Goal: Use online tool/utility: Utilize a website feature to perform a specific function

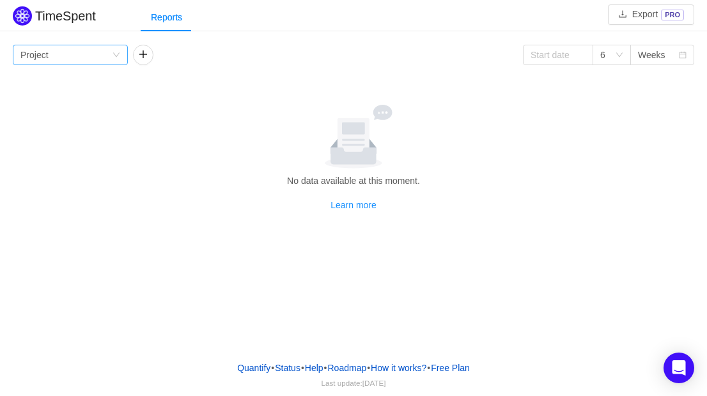
click at [98, 59] on div "Group by Project" at bounding box center [65, 54] width 91 height 19
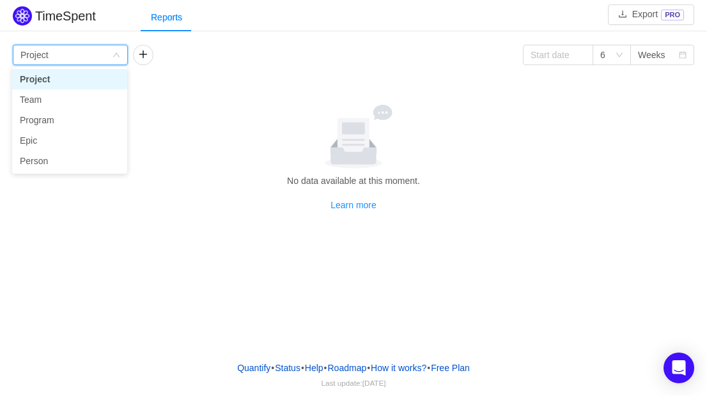
click at [66, 81] on li "Project" at bounding box center [69, 79] width 115 height 20
click at [88, 55] on div "Group by Project" at bounding box center [65, 54] width 91 height 19
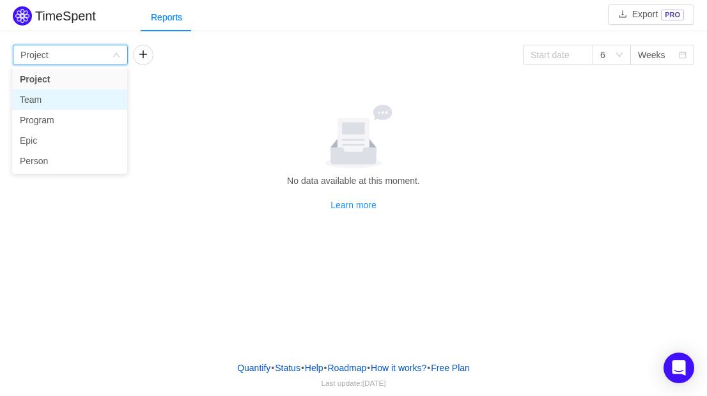
click at [58, 95] on li "Team" at bounding box center [69, 99] width 115 height 20
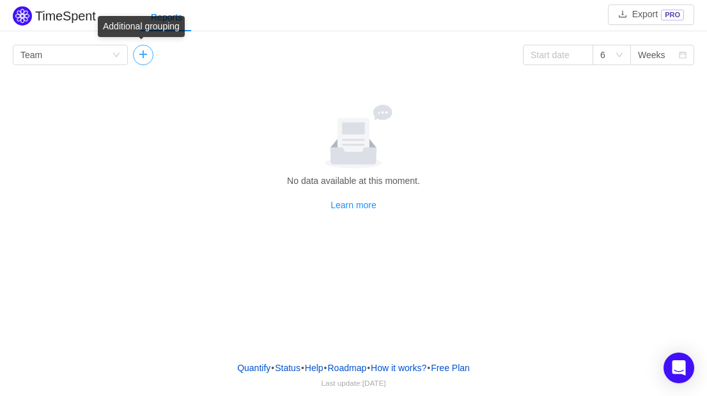
click at [137, 54] on button "button" at bounding box center [143, 55] width 20 height 20
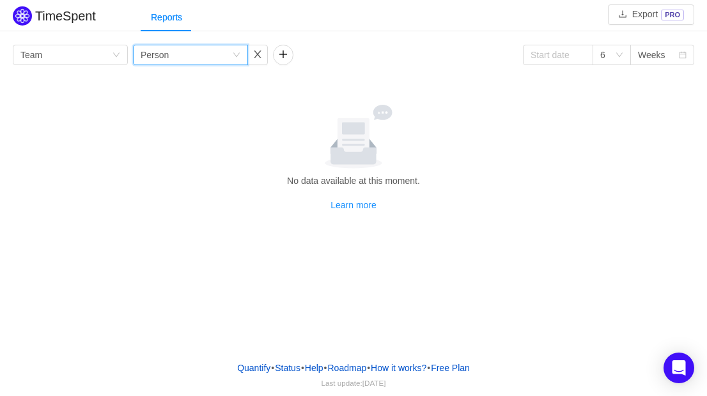
click at [162, 62] on div "Person" at bounding box center [155, 54] width 28 height 19
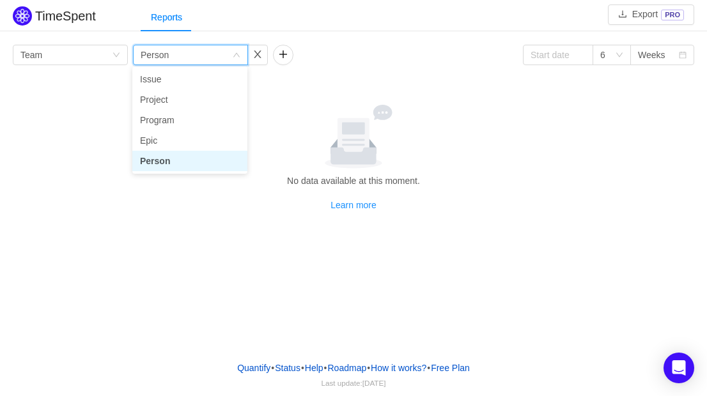
click at [171, 162] on li "Person" at bounding box center [189, 161] width 115 height 20
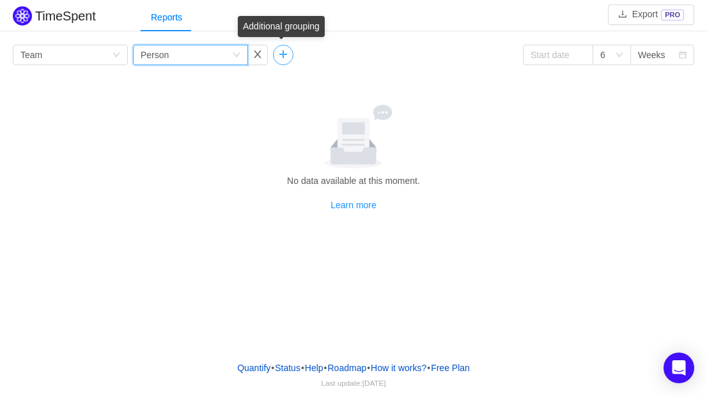
click at [279, 55] on button "button" at bounding box center [283, 55] width 20 height 20
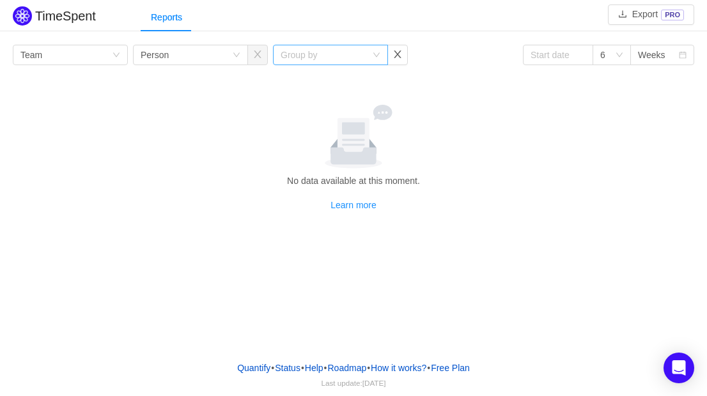
click at [307, 58] on div "Group by" at bounding box center [323, 55] width 86 height 13
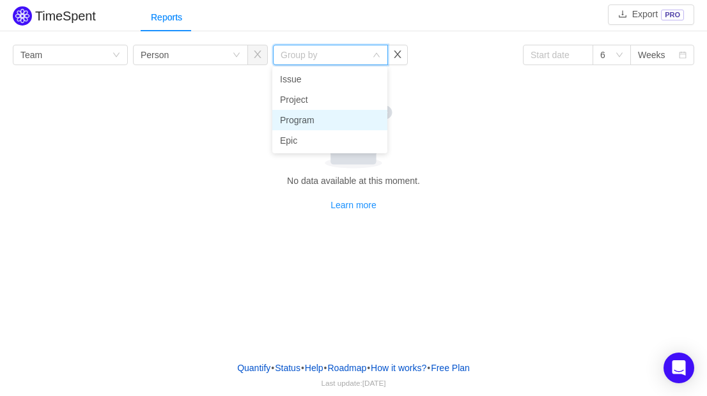
click at [318, 123] on li "Program" at bounding box center [329, 120] width 115 height 20
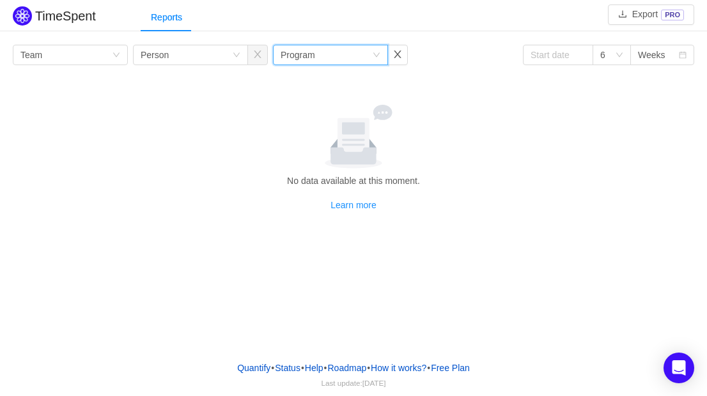
click at [342, 53] on div "Group by Program" at bounding box center [325, 54] width 91 height 19
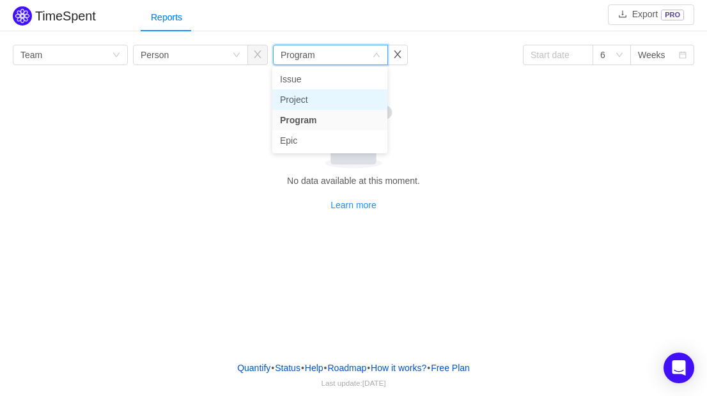
click at [322, 100] on li "Project" at bounding box center [329, 99] width 115 height 20
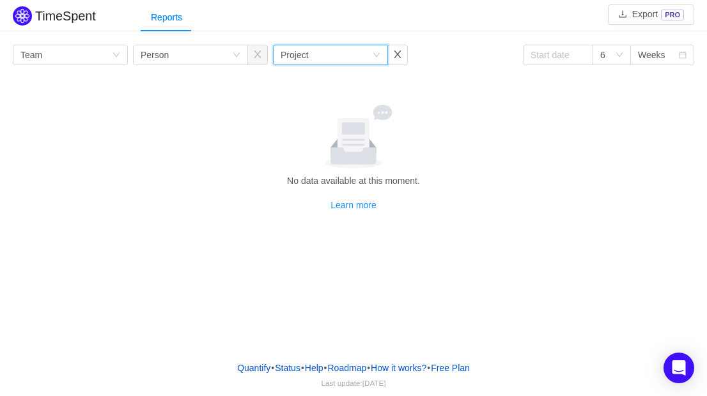
click at [420, 58] on div "Group by Team Group by Person Group by Project 6 Weeks" at bounding box center [353, 55] width 681 height 20
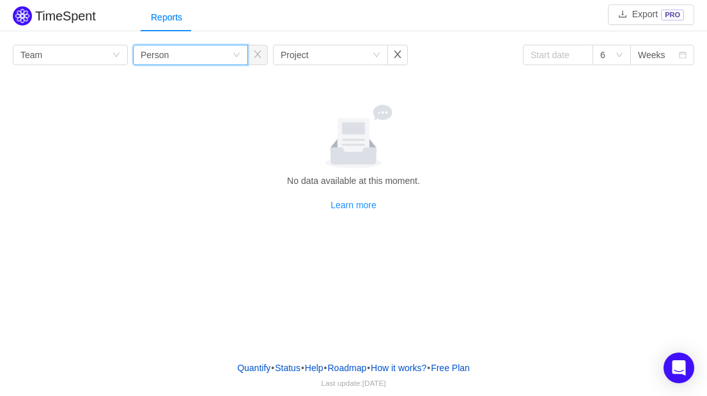
click at [190, 58] on div "Group by Person" at bounding box center [186, 54] width 91 height 19
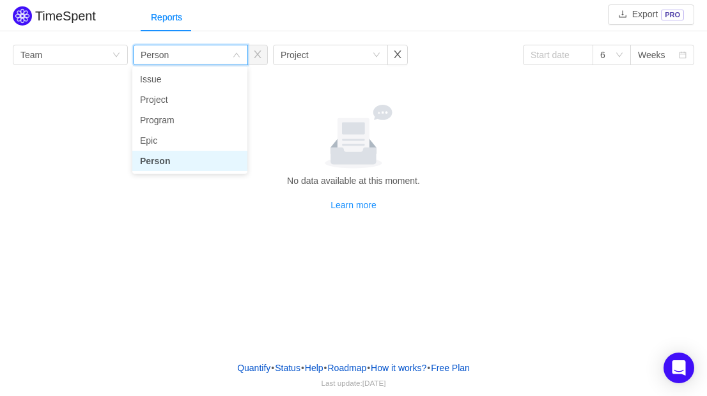
click at [190, 58] on div "Group by Person" at bounding box center [186, 54] width 91 height 19
